Goal: Check status: Check status

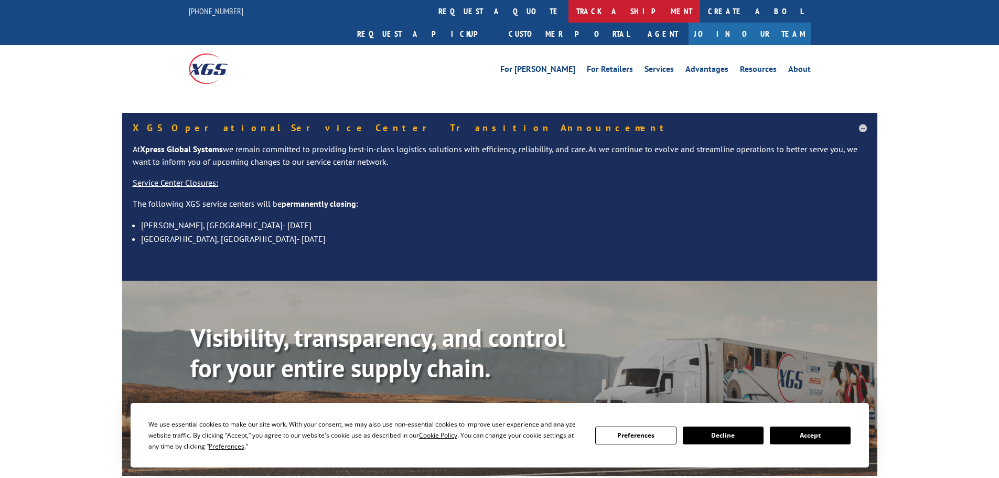
click at [568, 12] on link "track a shipment" at bounding box center [634, 11] width 132 height 23
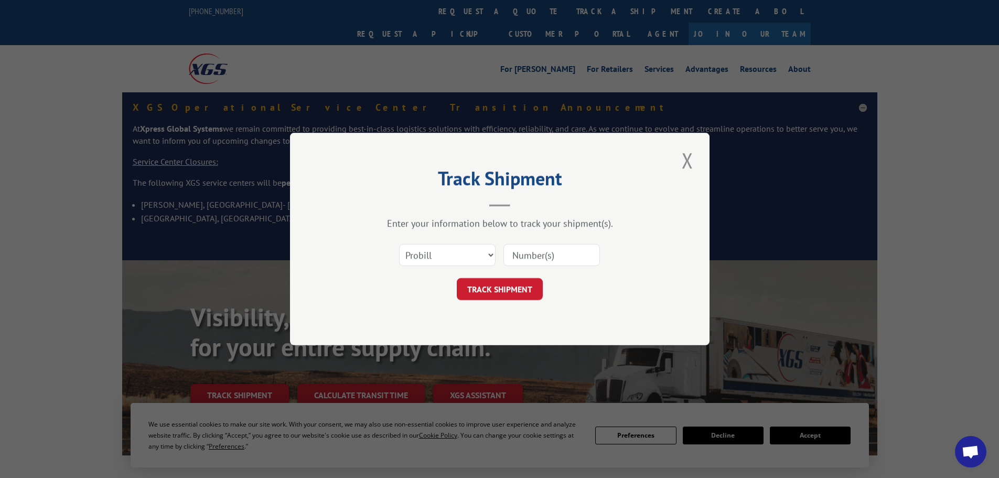
click at [440, 254] on select "Select category... Probill BOL PO" at bounding box center [447, 255] width 96 height 22
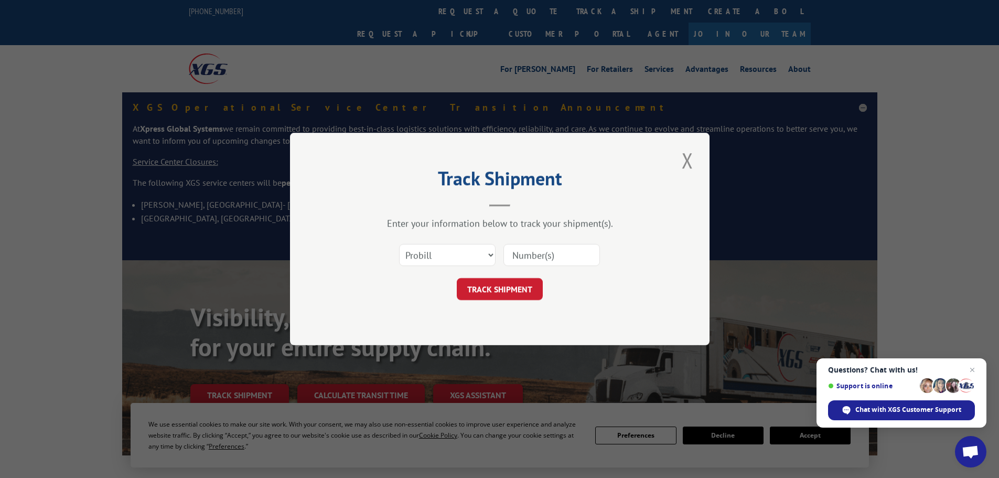
select select "bol"
click at [399, 244] on select "Select category... Probill BOL PO" at bounding box center [447, 255] width 96 height 22
click at [549, 249] on input at bounding box center [551, 255] width 96 height 22
click at [548, 255] on input at bounding box center [551, 255] width 96 height 22
paste input "423957"
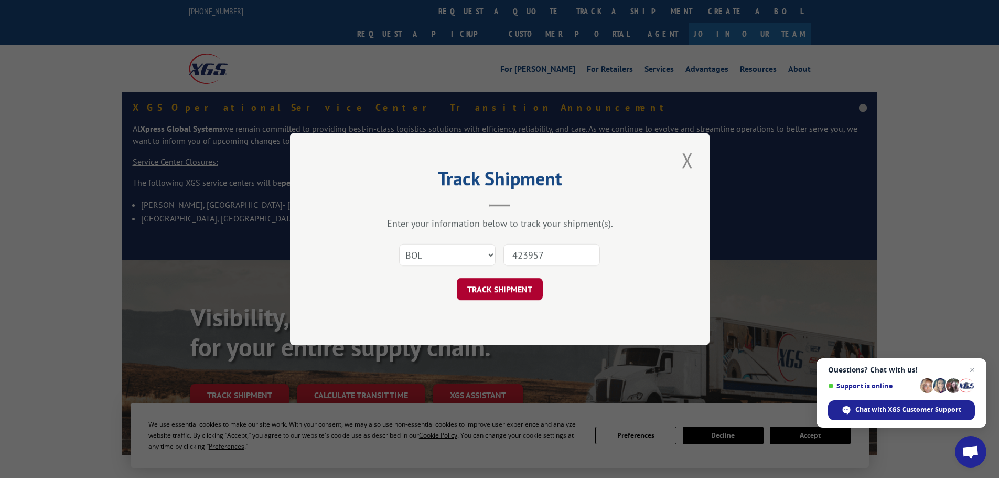
type input "423957"
click at [495, 287] on button "TRACK SHIPMENT" at bounding box center [500, 289] width 86 height 22
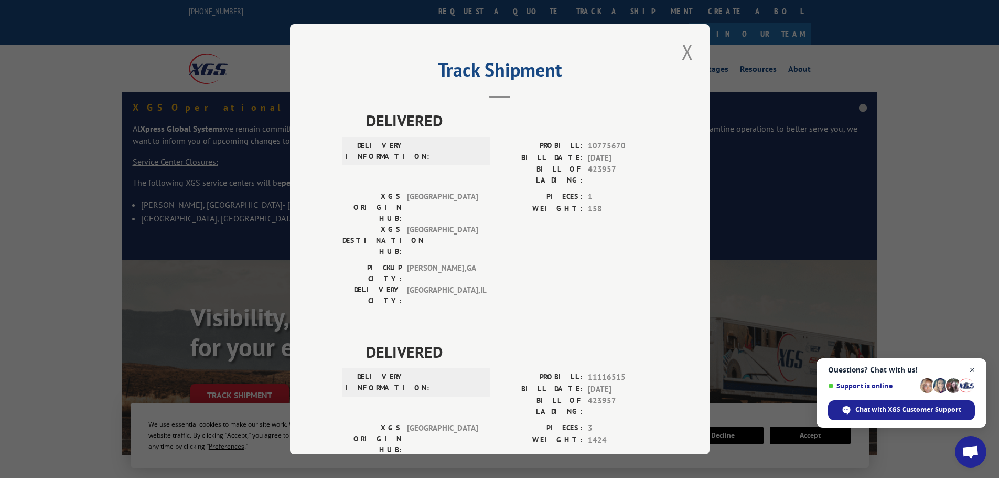
click at [973, 368] on span "Open chat" at bounding box center [971, 369] width 13 height 13
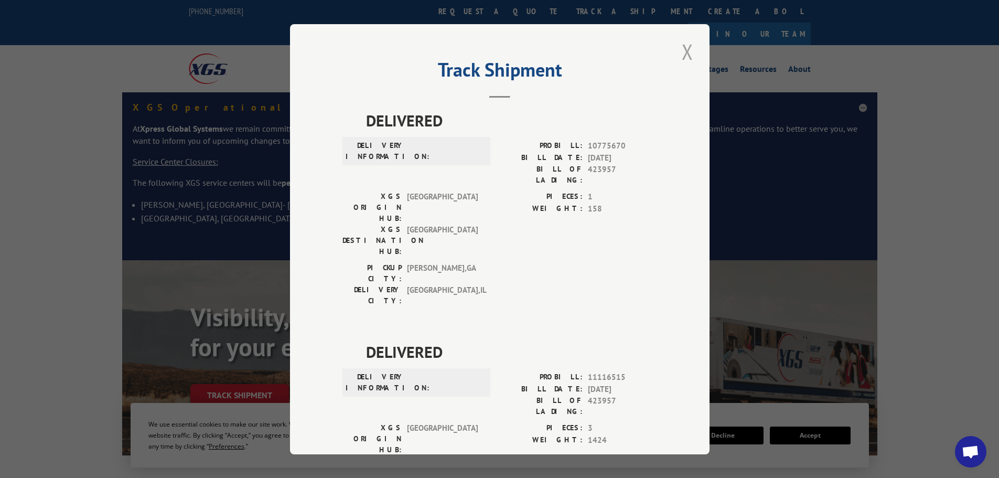
click at [685, 51] on button "Close modal" at bounding box center [687, 51] width 18 height 29
